Goal: Transaction & Acquisition: Subscribe to service/newsletter

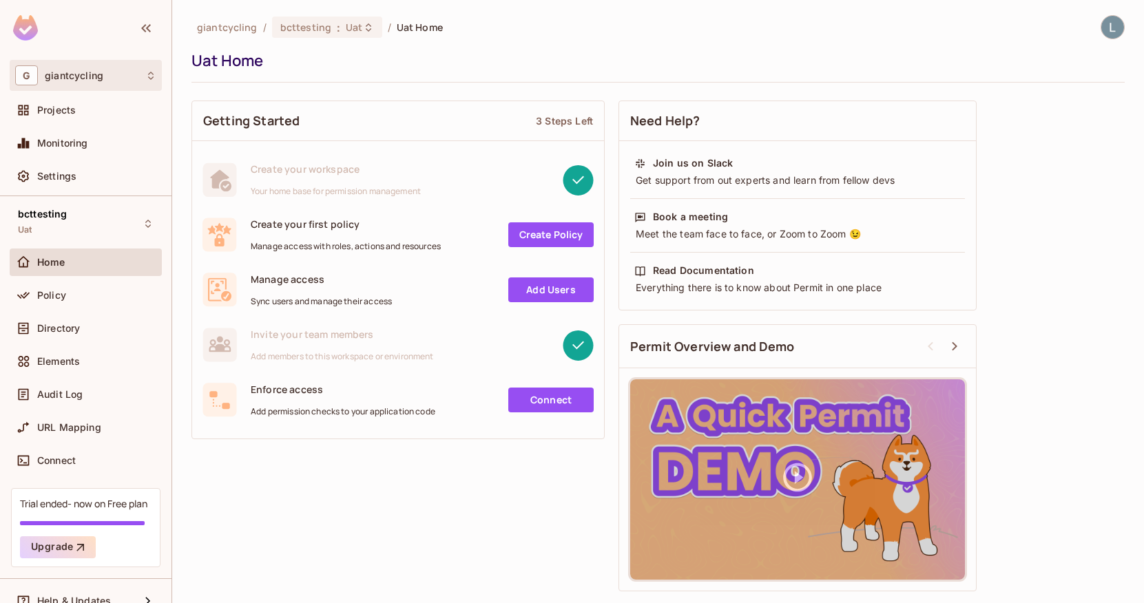
click at [115, 83] on div "G giantcycling" at bounding box center [85, 75] width 141 height 20
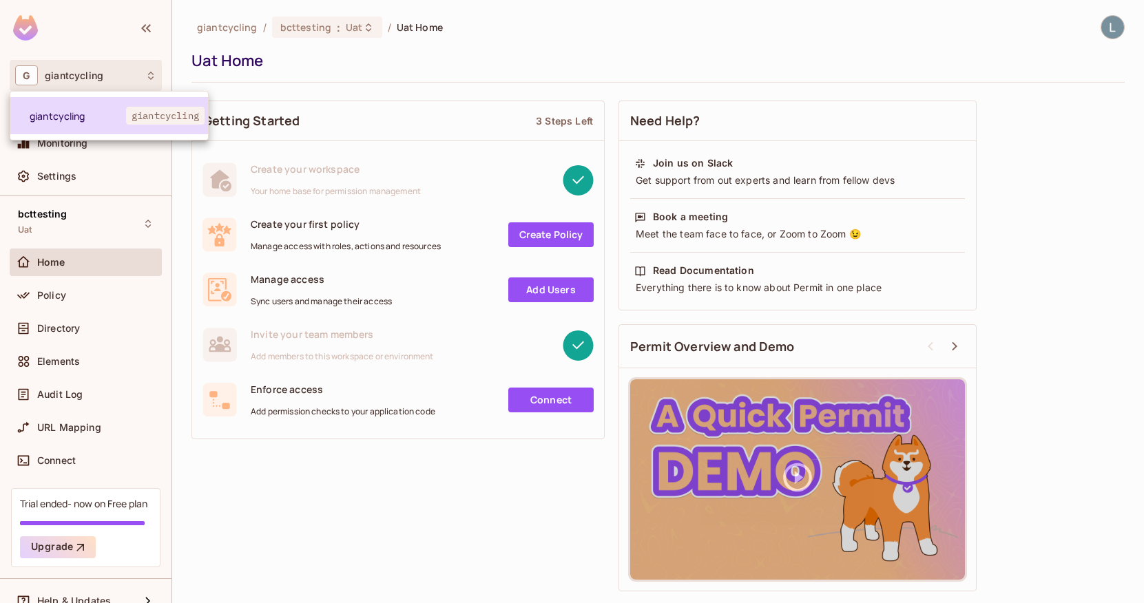
click at [106, 109] on span "giantcycling" at bounding box center [78, 115] width 96 height 13
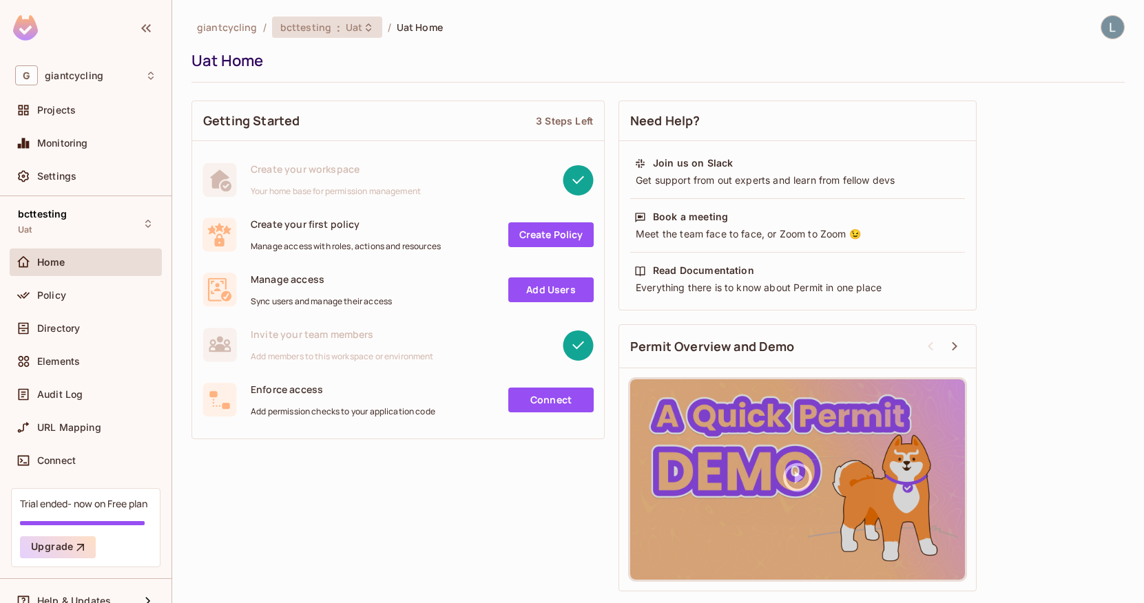
click at [318, 22] on span "bcttesting" at bounding box center [305, 27] width 51 height 13
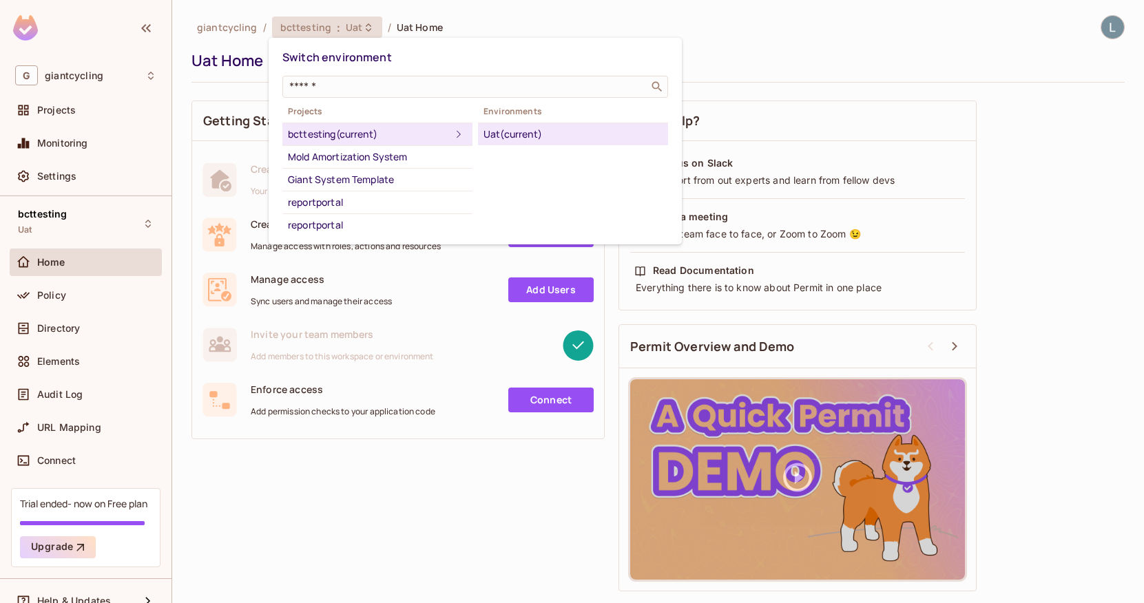
click at [249, 29] on div at bounding box center [572, 301] width 1144 height 603
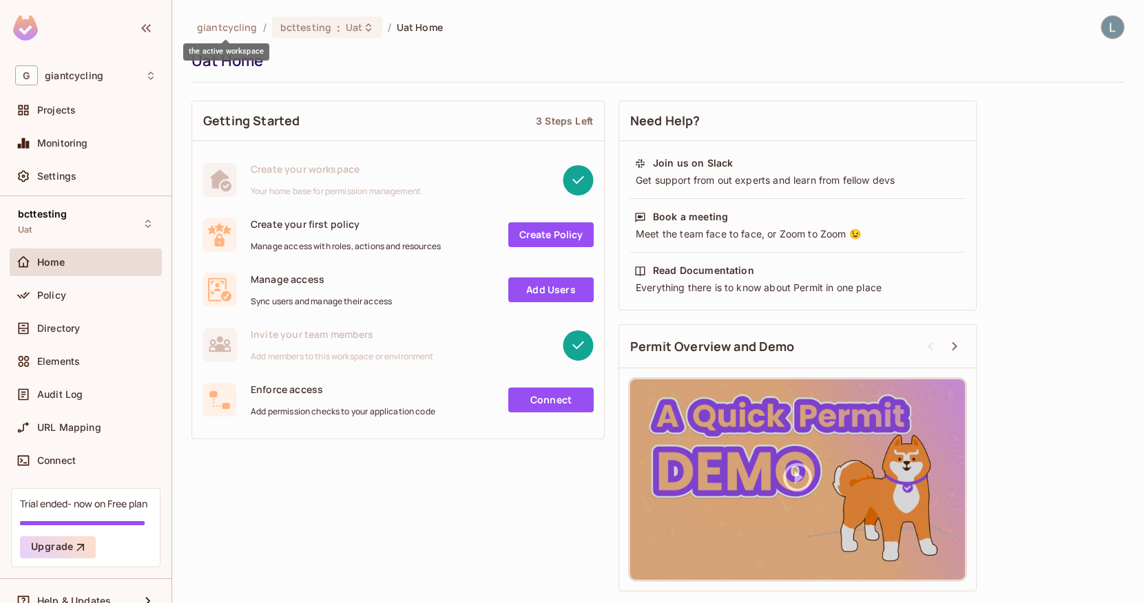
click at [242, 29] on span "giantcycling" at bounding box center [227, 27] width 61 height 13
click at [82, 115] on div "Projects" at bounding box center [96, 110] width 119 height 11
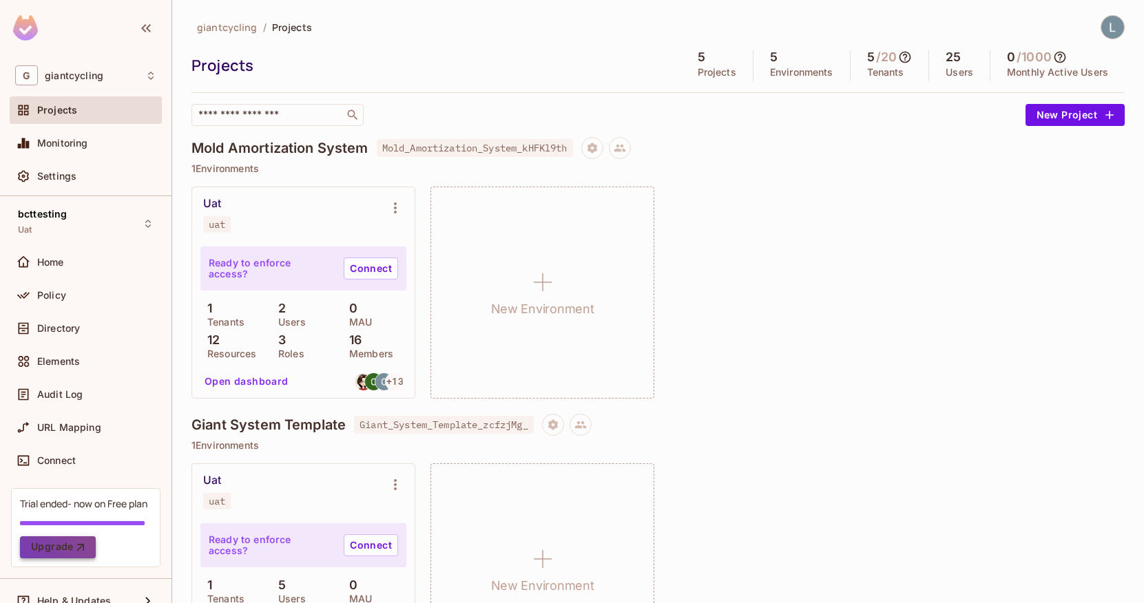
click at [53, 543] on button "Upgrade" at bounding box center [58, 547] width 76 height 22
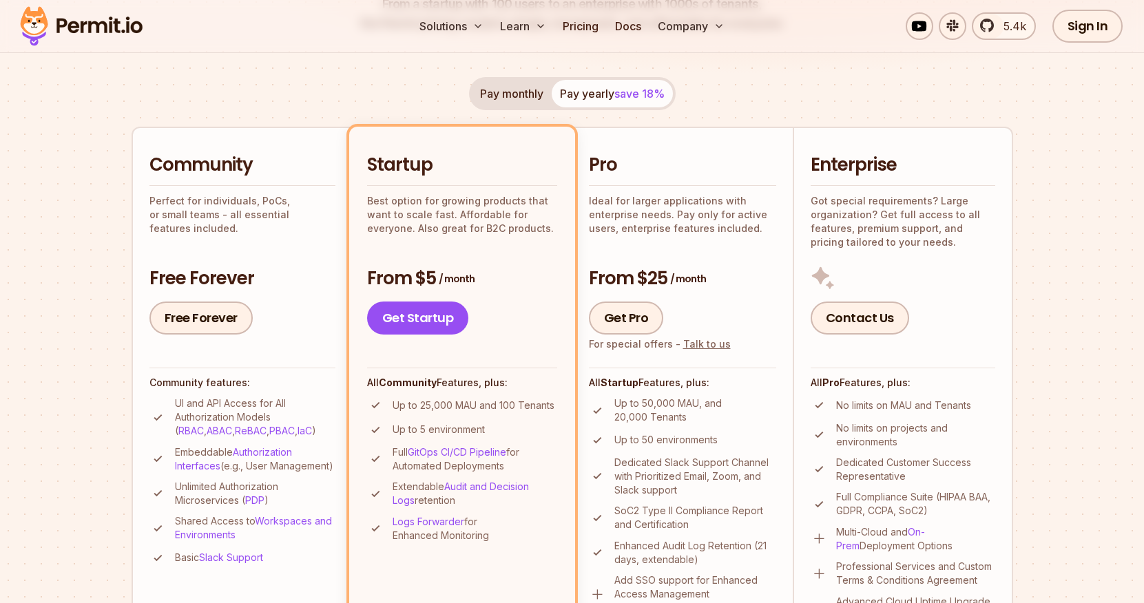
scroll to position [228, 0]
